Goal: Find specific page/section: Find specific page/section

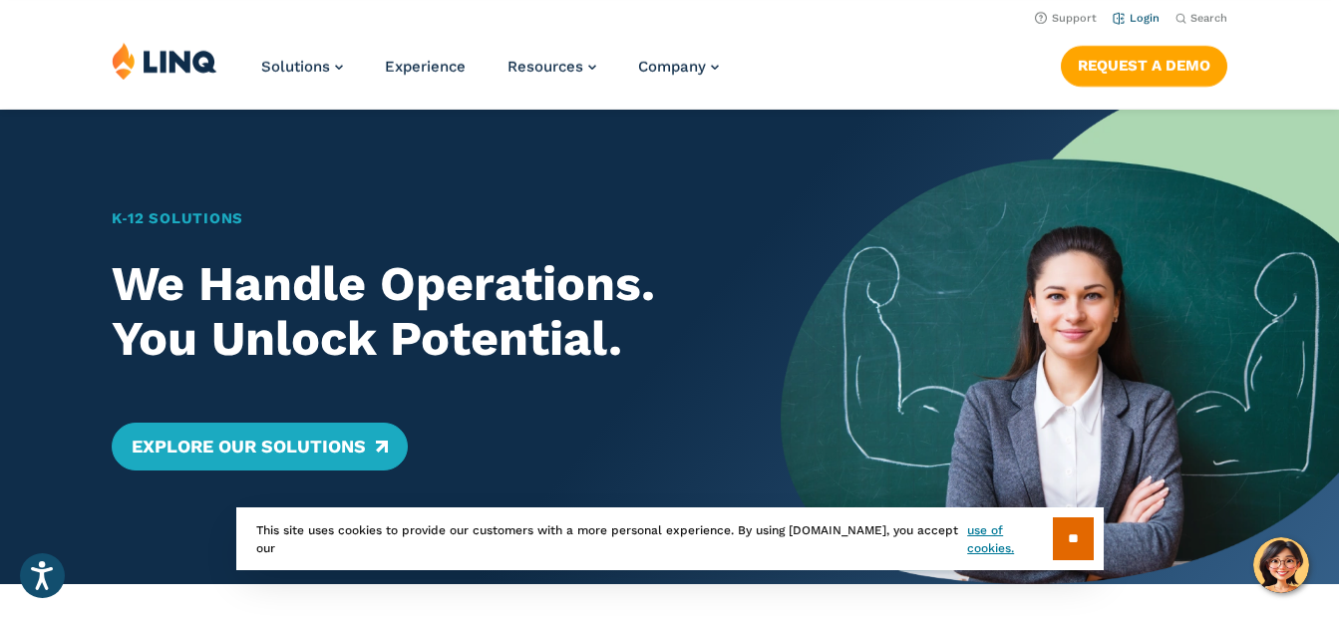
click at [1127, 23] on link "Login" at bounding box center [1135, 18] width 47 height 13
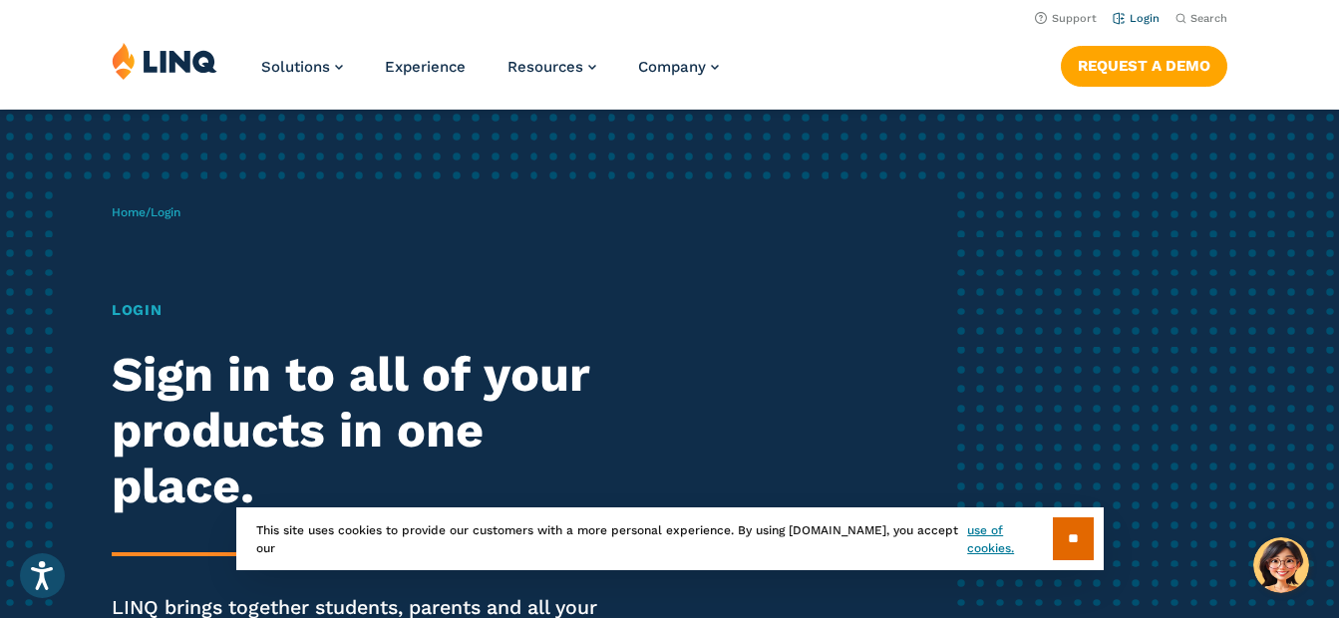
click at [1137, 16] on link "Login" at bounding box center [1135, 18] width 47 height 13
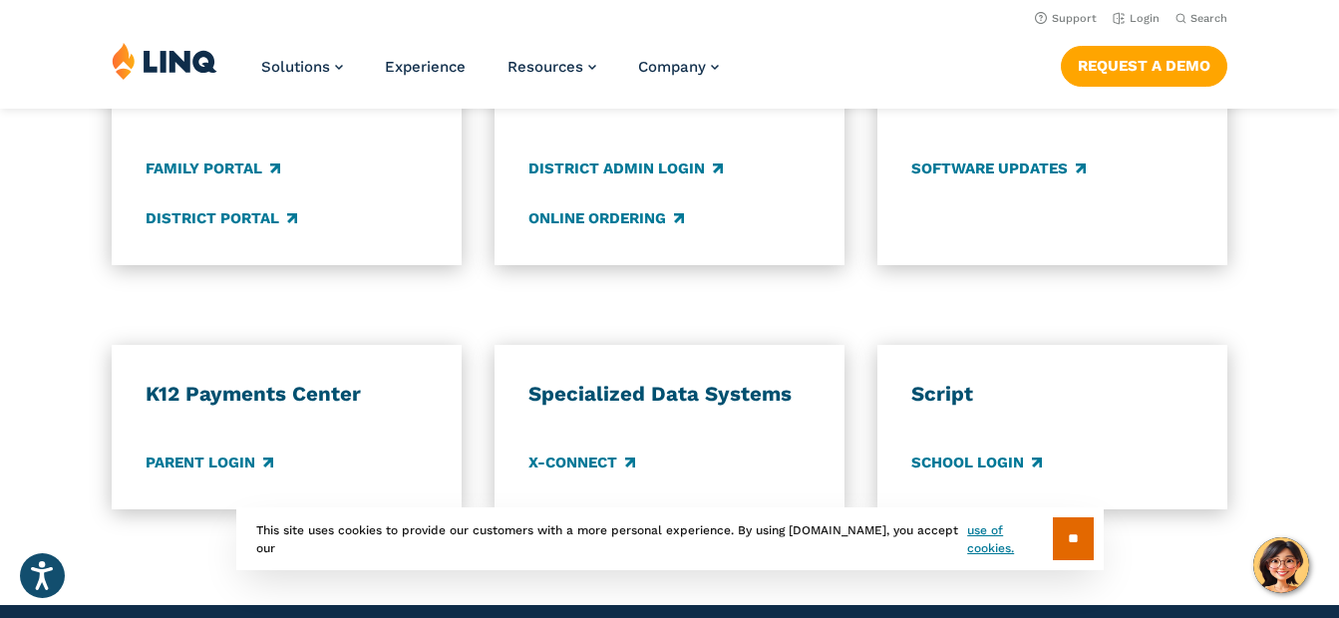
scroll to position [1562, 0]
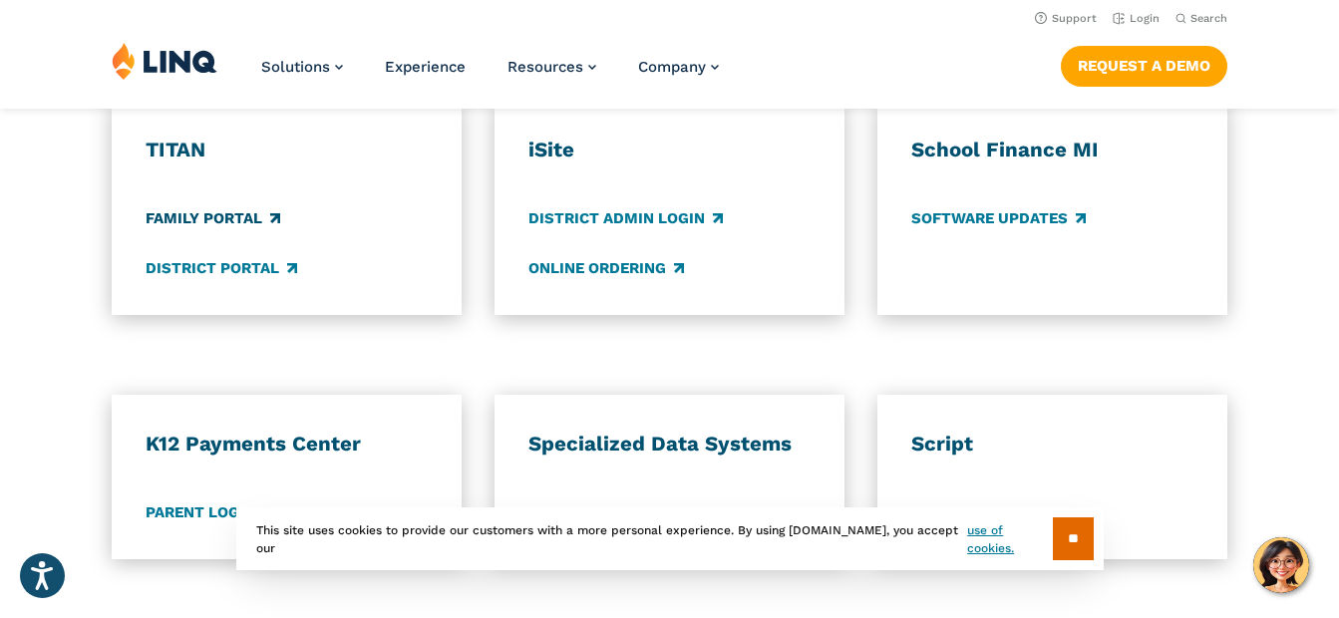
click at [224, 230] on link "Family Portal" at bounding box center [213, 219] width 135 height 22
